Goal: Information Seeking & Learning: Learn about a topic

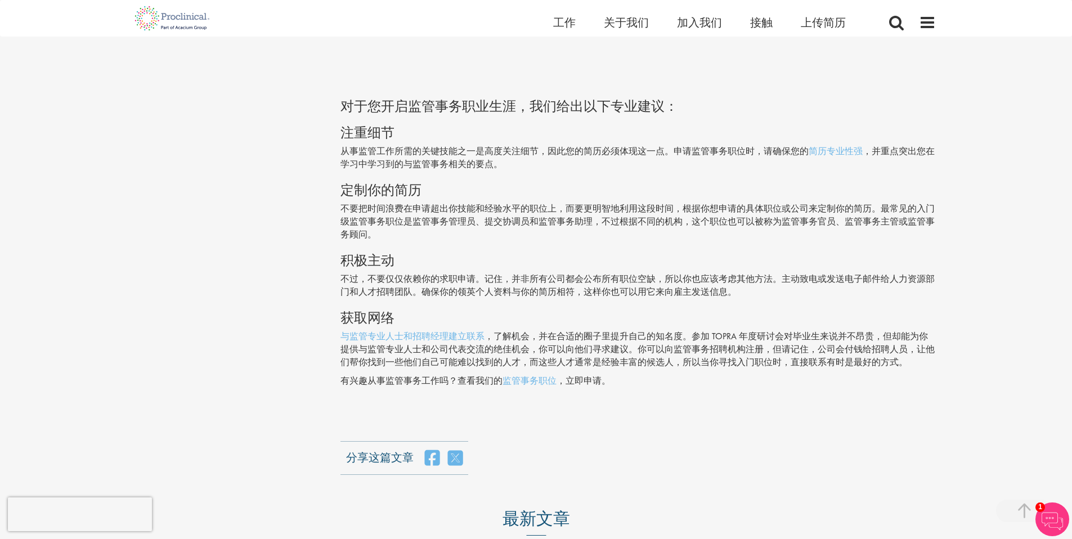
scroll to position [2266, 0]
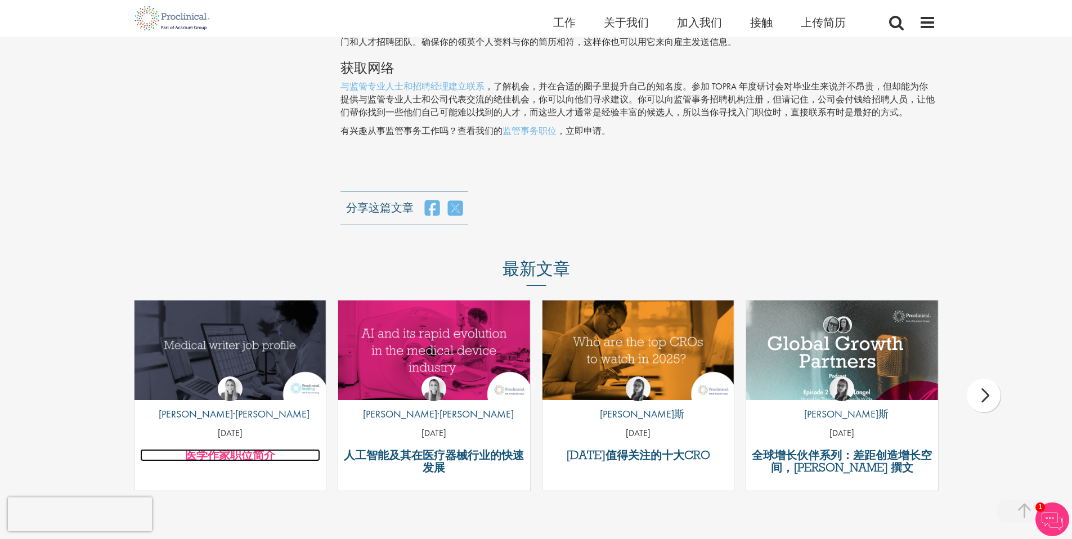
click at [212, 448] on font "医学作家职位简介" at bounding box center [230, 454] width 90 height 15
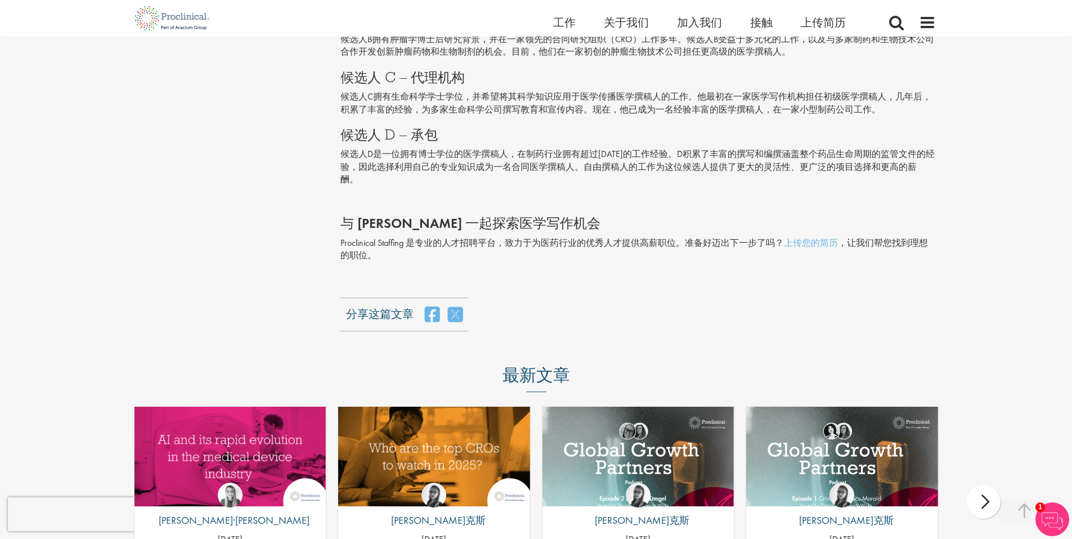
scroll to position [2291, 0]
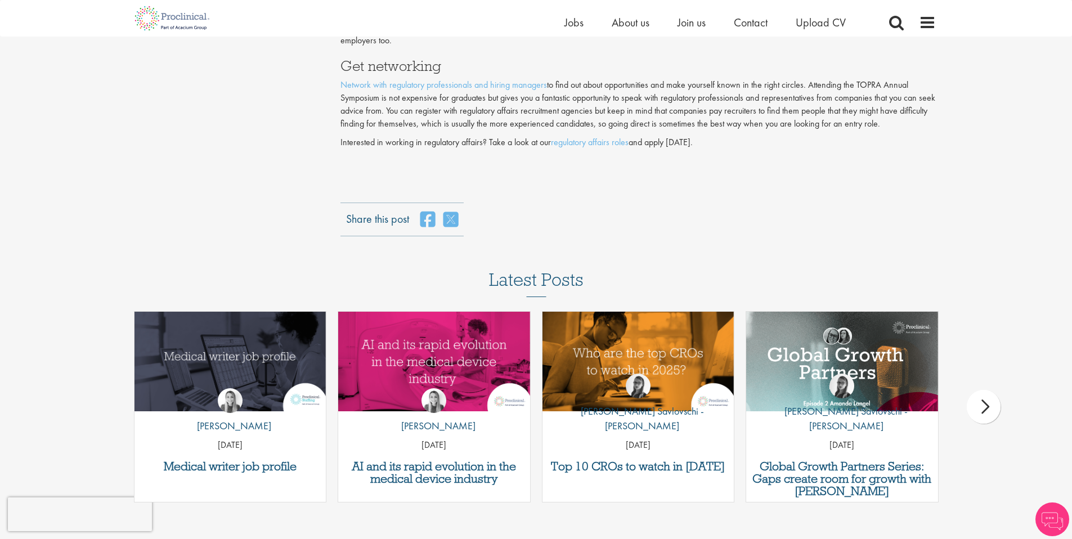
scroll to position [2473, 0]
